Goal: Transaction & Acquisition: Purchase product/service

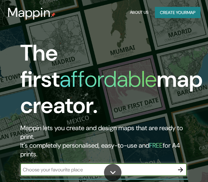
click at [167, 17] on button "Create your map" at bounding box center [178, 13] width 46 height 12
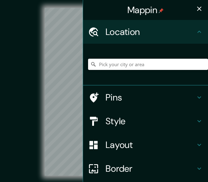
click at [120, 67] on input "Pick your city or area" at bounding box center [148, 64] width 120 height 11
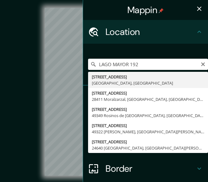
type input "[STREET_ADDRESS]"
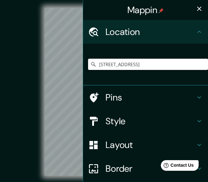
click at [195, 12] on button "button" at bounding box center [199, 8] width 12 height 12
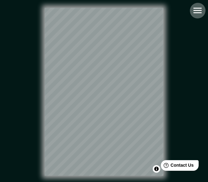
click at [200, 11] on icon "button" at bounding box center [197, 10] width 11 height 11
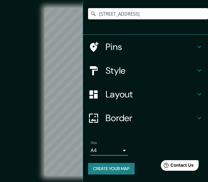
click at [135, 88] on div "Layout" at bounding box center [145, 94] width 125 height 24
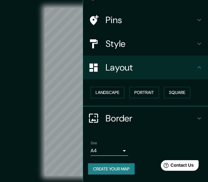
scroll to position [36, 0]
click at [149, 61] on div "Layout" at bounding box center [145, 68] width 125 height 24
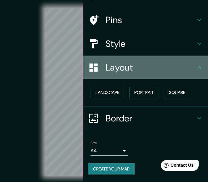
click at [143, 64] on h4 "Layout" at bounding box center [151, 67] width 90 height 11
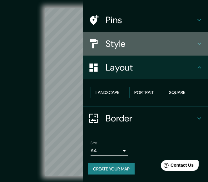
click at [146, 46] on h4 "Style" at bounding box center [151, 43] width 90 height 11
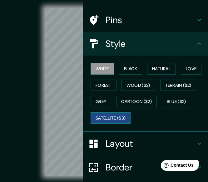
click at [131, 117] on button "Satellite ($3)" at bounding box center [111, 118] width 40 height 12
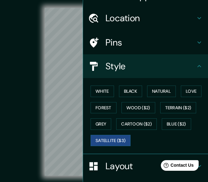
scroll to position [0, 0]
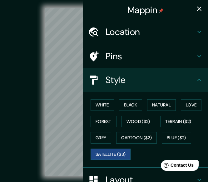
click at [196, 7] on icon "button" at bounding box center [199, 8] width 7 height 7
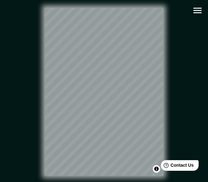
click at [193, 12] on icon "button" at bounding box center [197, 10] width 11 height 11
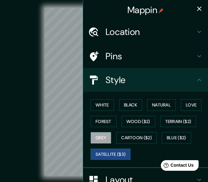
scroll to position [31, 0]
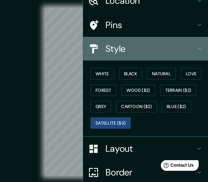
click at [144, 51] on h4 "Style" at bounding box center [151, 48] width 90 height 11
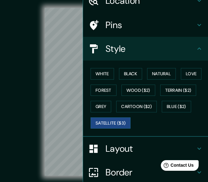
click at [195, 40] on div "Style" at bounding box center [145, 49] width 125 height 24
click at [196, 46] on icon at bounding box center [199, 48] width 7 height 7
click at [153, 49] on h4 "Style" at bounding box center [151, 48] width 90 height 11
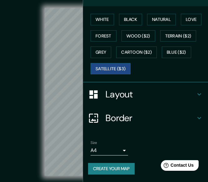
click at [133, 117] on h4 "Border" at bounding box center [151, 117] width 90 height 11
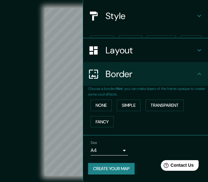
scroll to position [53, 0]
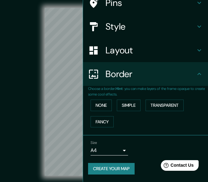
click at [137, 61] on div "Layout" at bounding box center [145, 50] width 125 height 24
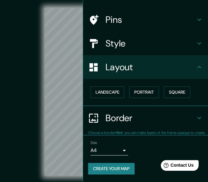
scroll to position [36, 0]
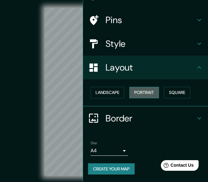
click at [149, 93] on button "Portrait" at bounding box center [144, 93] width 30 height 12
click at [166, 92] on button "Square" at bounding box center [177, 93] width 26 height 12
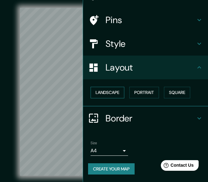
click at [108, 93] on button "Landscape" at bounding box center [108, 93] width 34 height 12
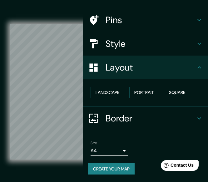
click at [65, 16] on div "© Mapbox © OpenStreetMap Improve this map © Maxar" at bounding box center [103, 92] width 187 height 164
click at [111, 96] on button "Landscape" at bounding box center [108, 93] width 34 height 12
click at [140, 93] on button "Portrait" at bounding box center [144, 93] width 30 height 12
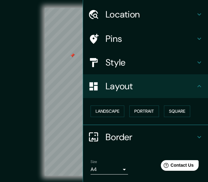
scroll to position [0, 0]
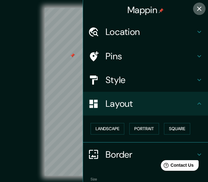
click at [196, 8] on icon "button" at bounding box center [199, 8] width 7 height 7
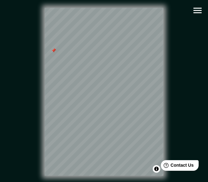
click at [54, 53] on div at bounding box center [53, 50] width 5 height 5
click at [54, 55] on div at bounding box center [53, 52] width 5 height 5
click at [118, 98] on div at bounding box center [118, 95] width 5 height 5
click at [207, 116] on div "© Mapbox © OpenStreetMap Improve this map © Maxar" at bounding box center [103, 92] width 207 height 184
